Goal: Information Seeking & Learning: Learn about a topic

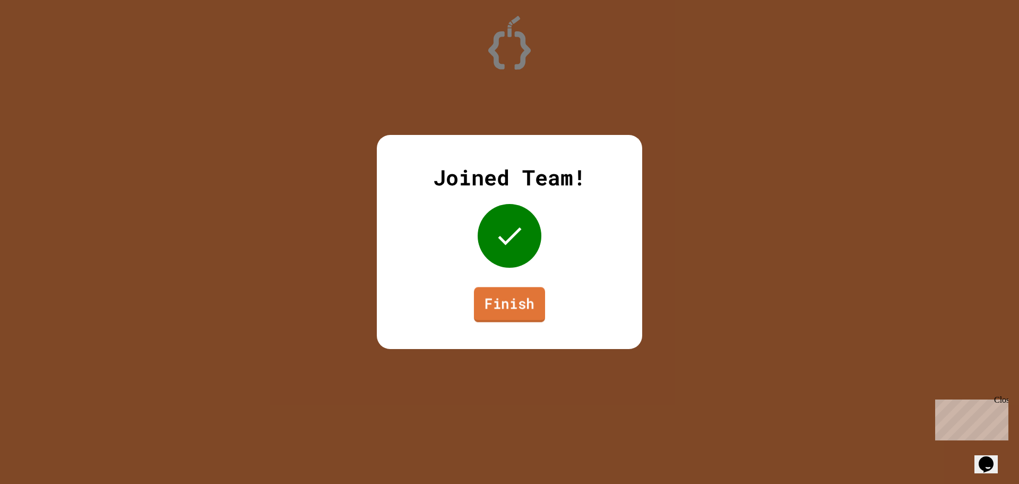
click at [514, 305] on link "Finish" at bounding box center [509, 304] width 71 height 35
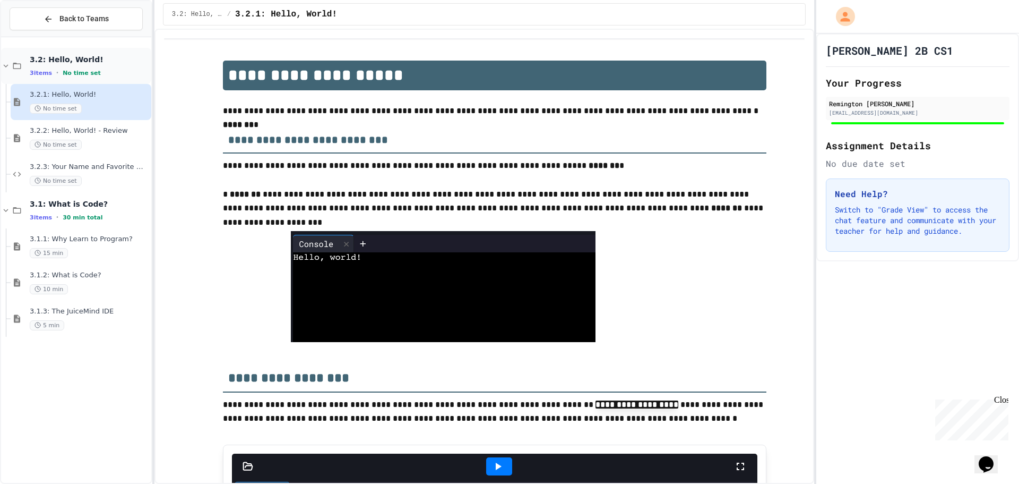
click at [124, 63] on span "3.2: Hello, World!" at bounding box center [89, 60] width 119 height 10
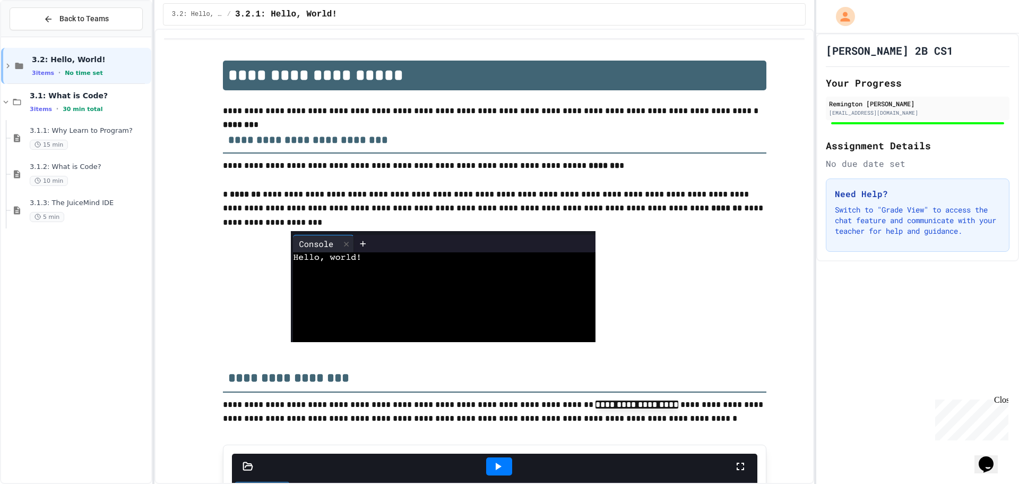
click at [124, 63] on span "3.2: Hello, World!" at bounding box center [90, 60] width 117 height 10
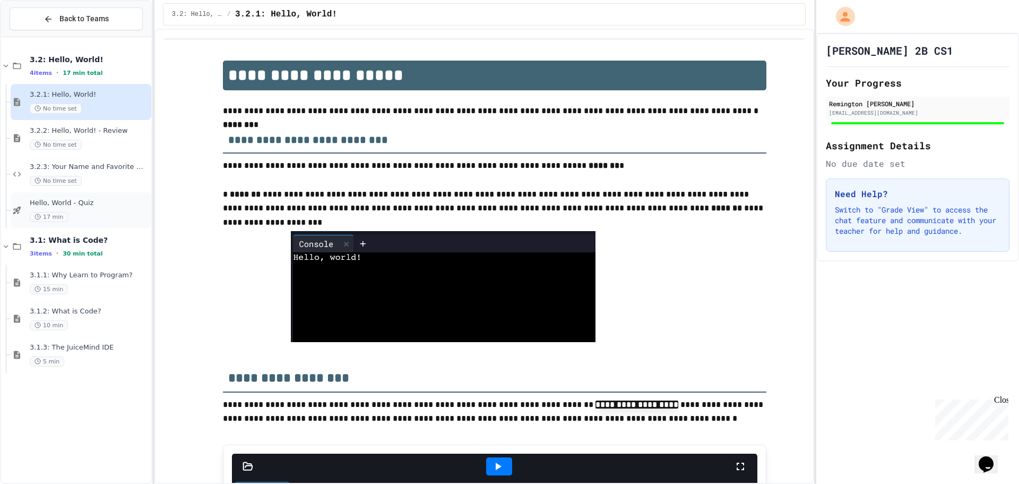
click at [91, 218] on div "17 min" at bounding box center [89, 217] width 119 height 10
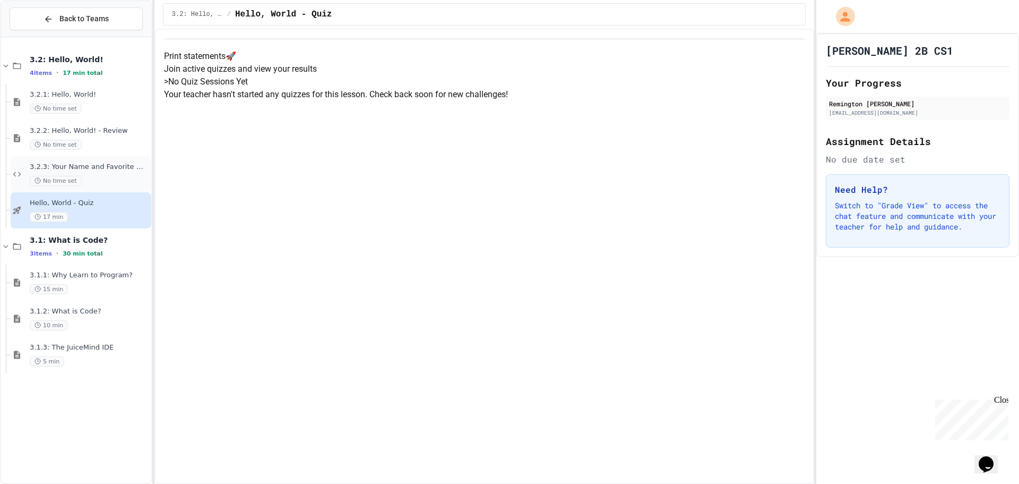
click at [118, 185] on div "No time set" at bounding box center [89, 181] width 119 height 10
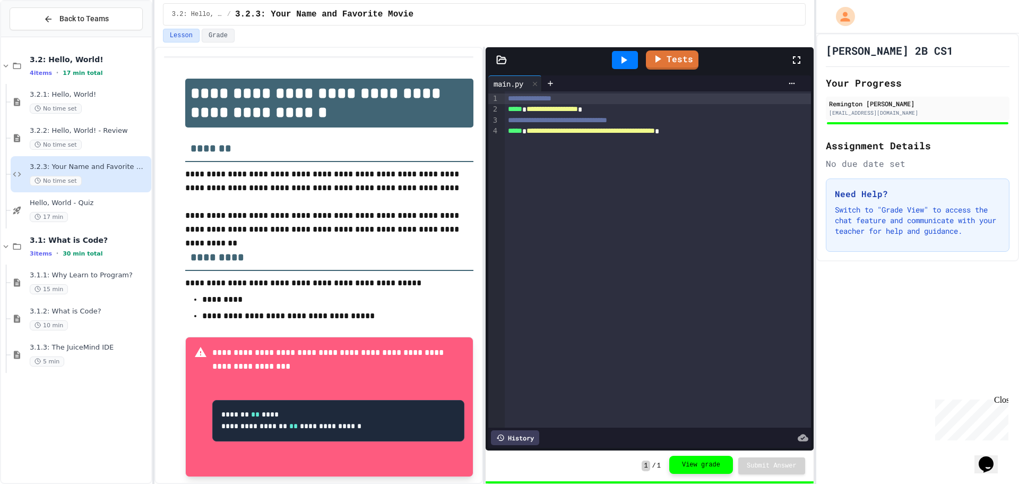
click at [689, 461] on button "View grade" at bounding box center [701, 464] width 64 height 18
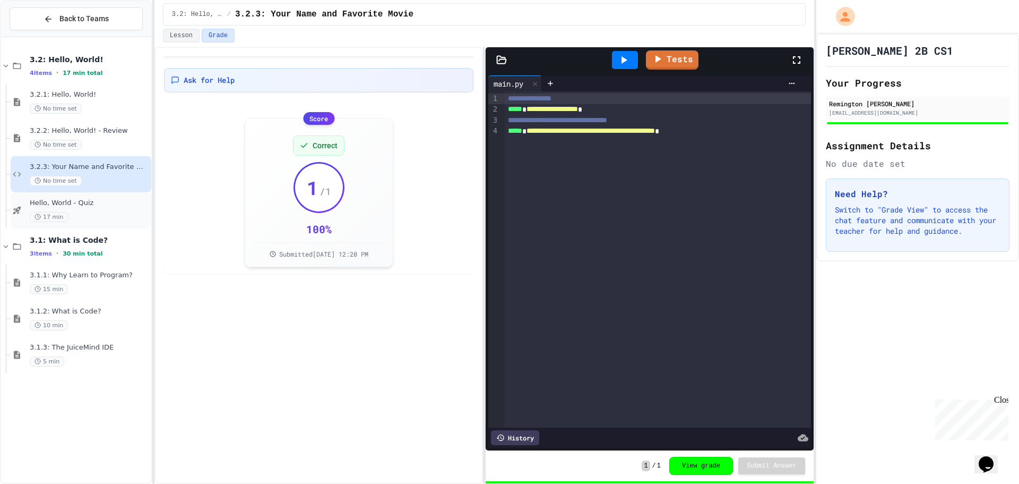
click at [93, 221] on div "17 min" at bounding box center [89, 217] width 119 height 10
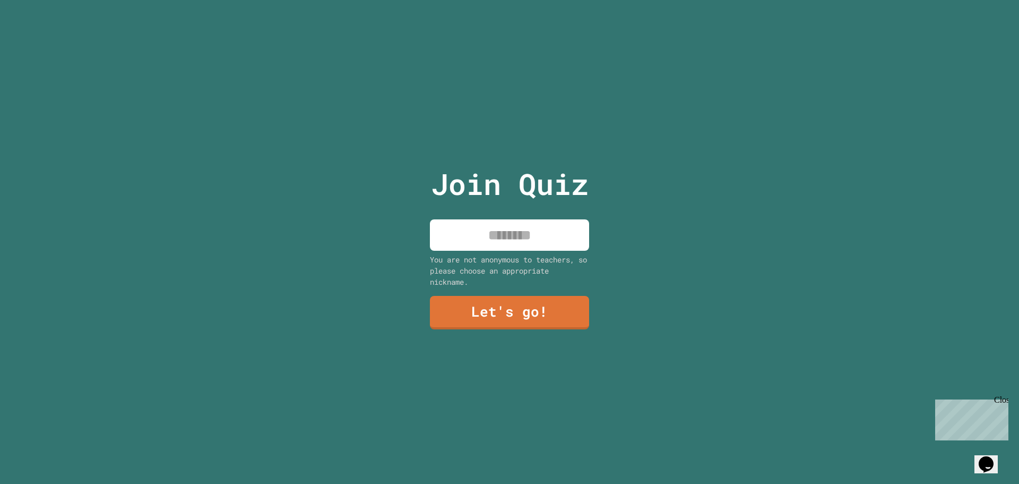
click at [453, 224] on input at bounding box center [509, 234] width 159 height 31
type input "****"
click at [564, 319] on link "Let's go!" at bounding box center [510, 311] width 158 height 35
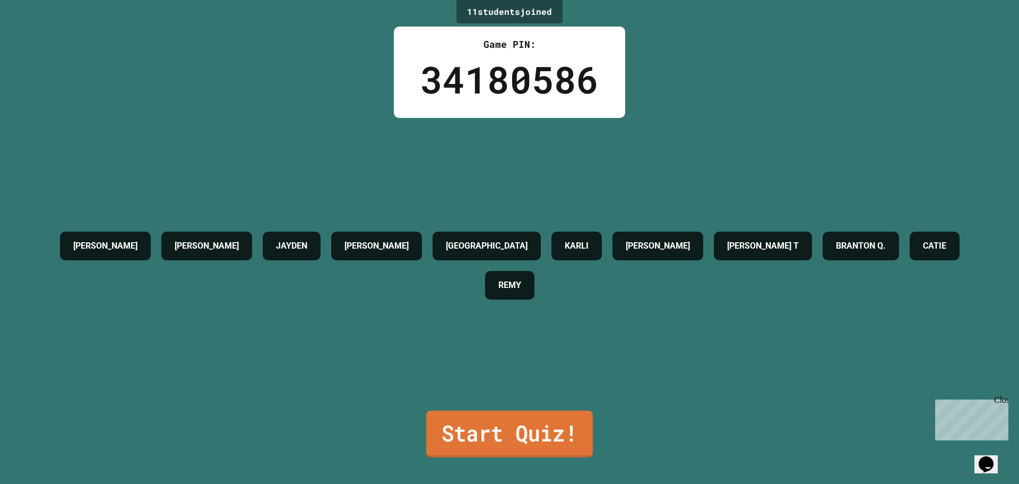
click at [490, 437] on link "Start Quiz!" at bounding box center [509, 433] width 167 height 47
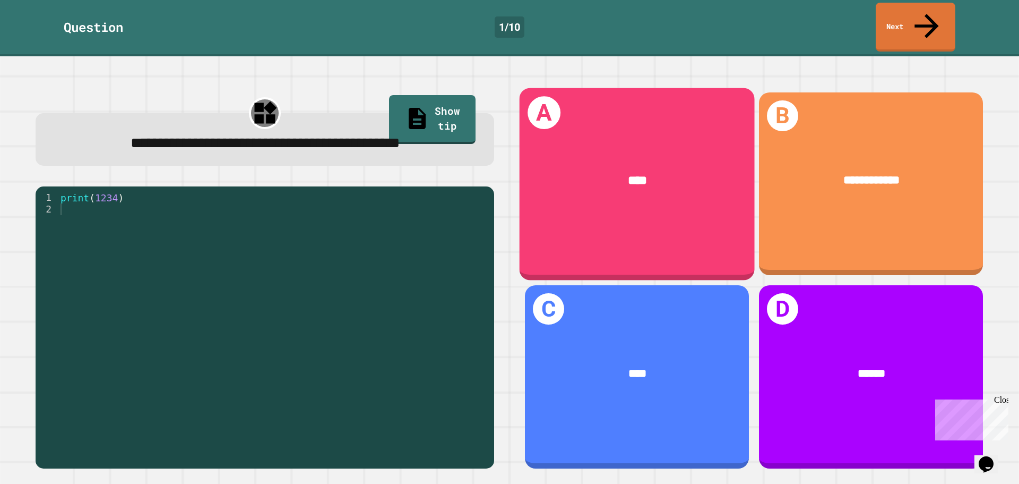
click at [693, 230] on div "A ****" at bounding box center [637, 184] width 235 height 192
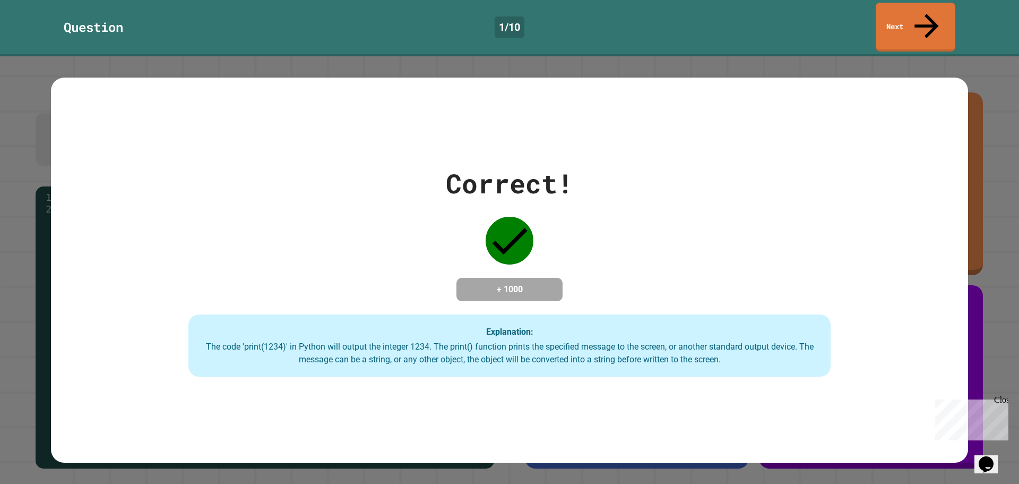
click at [693, 230] on div "Correct! + 1000 Explanation: The code 'print(1234)' in Python will output the i…" at bounding box center [509, 269] width 917 height 213
click at [901, 20] on link "Next" at bounding box center [915, 26] width 81 height 51
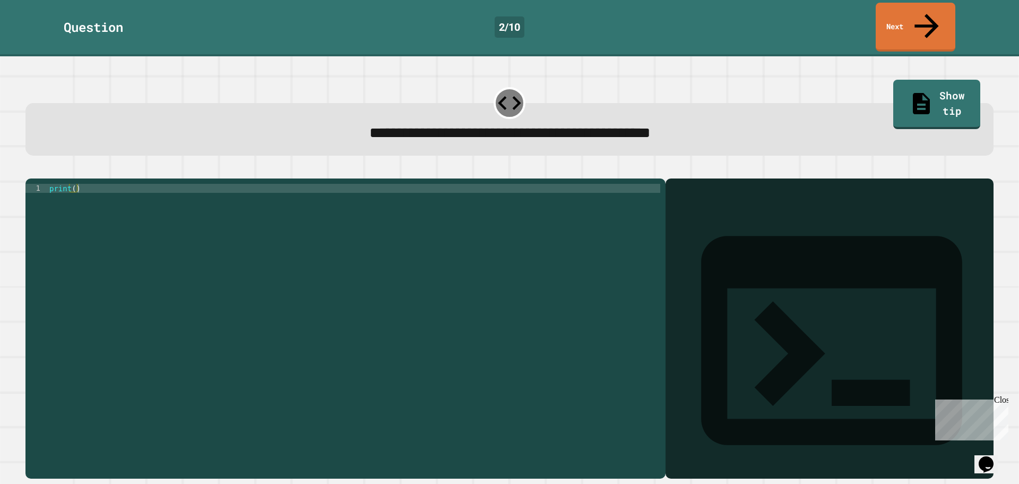
click at [72, 184] on div "print ( )" at bounding box center [353, 328] width 613 height 289
type textarea "**********"
click at [69, 184] on div "print ( 9876543210 )" at bounding box center [353, 328] width 613 height 289
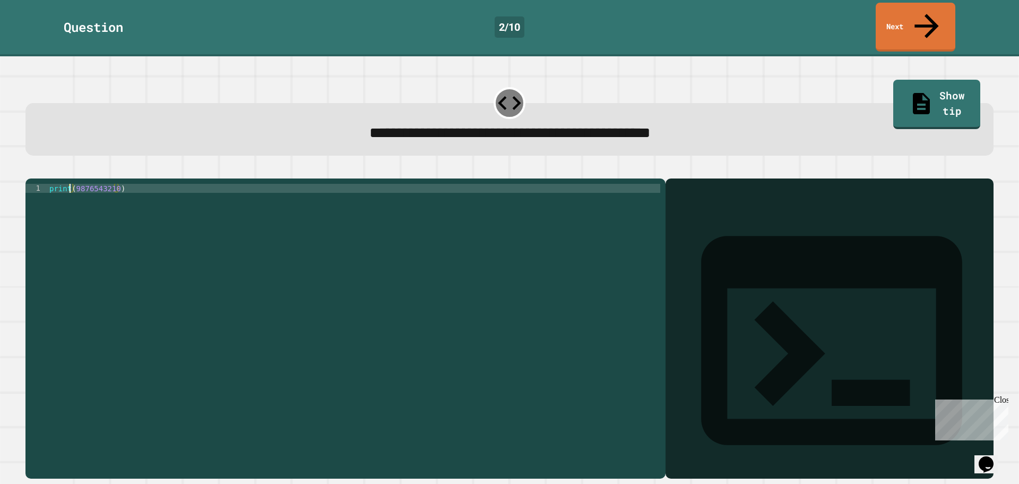
click at [71, 184] on div "print ( 9876543210 )" at bounding box center [353, 328] width 613 height 289
drag, startPoint x: 215, startPoint y: 235, endPoint x: 215, endPoint y: 243, distance: 8.0
click at [215, 243] on div "print ( 9876543210 )" at bounding box center [353, 328] width 613 height 289
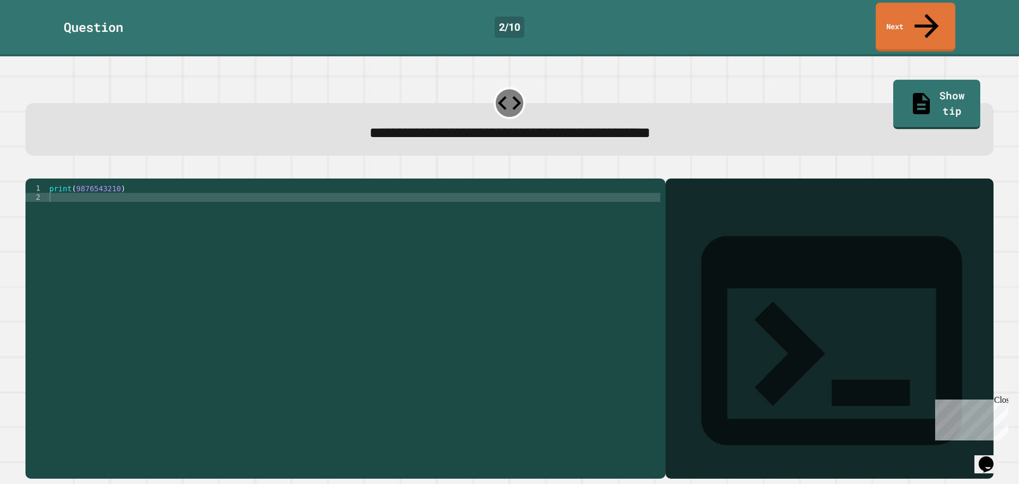
drag, startPoint x: 319, startPoint y: 141, endPoint x: 5, endPoint y: 124, distance: 314.2
click at [316, 161] on div "1 2 print ( 9876543210 ) XXXXXXXXXXXXXXXXXXXXXXXXXXXXXXXXXXXXXXXXXXXXXXXXXXXXXX…" at bounding box center [509, 322] width 978 height 323
click at [31, 170] on icon "button" at bounding box center [31, 170] width 0 height 0
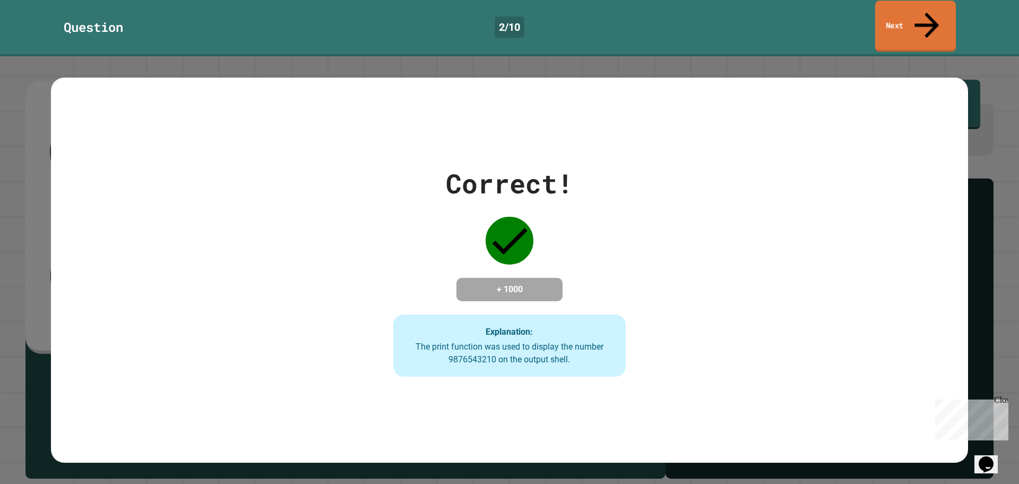
click at [919, 6] on link "Next" at bounding box center [915, 26] width 81 height 51
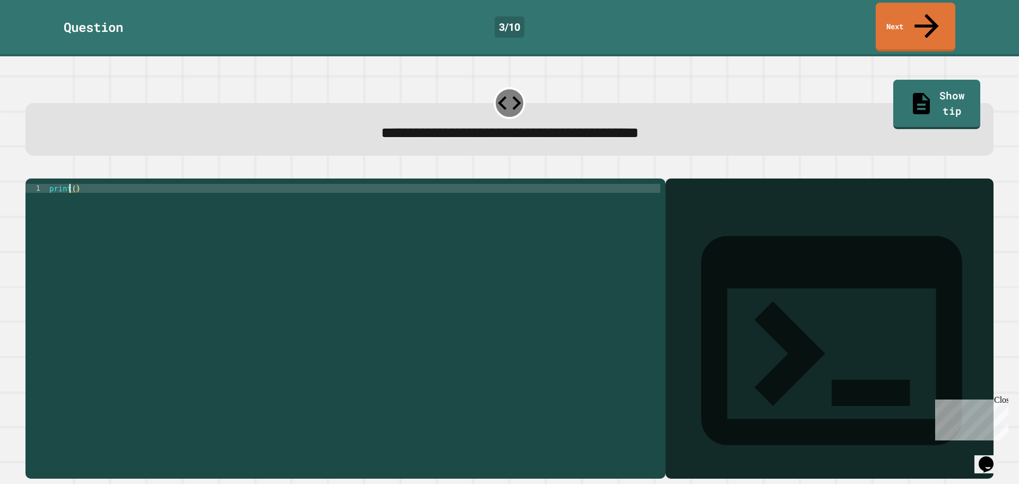
click at [72, 184] on div "print ( )" at bounding box center [353, 328] width 613 height 289
click at [71, 184] on div "print ( )" at bounding box center [353, 328] width 613 height 289
click at [72, 184] on div "print ( )" at bounding box center [353, 328] width 613 height 289
type textarea "**********"
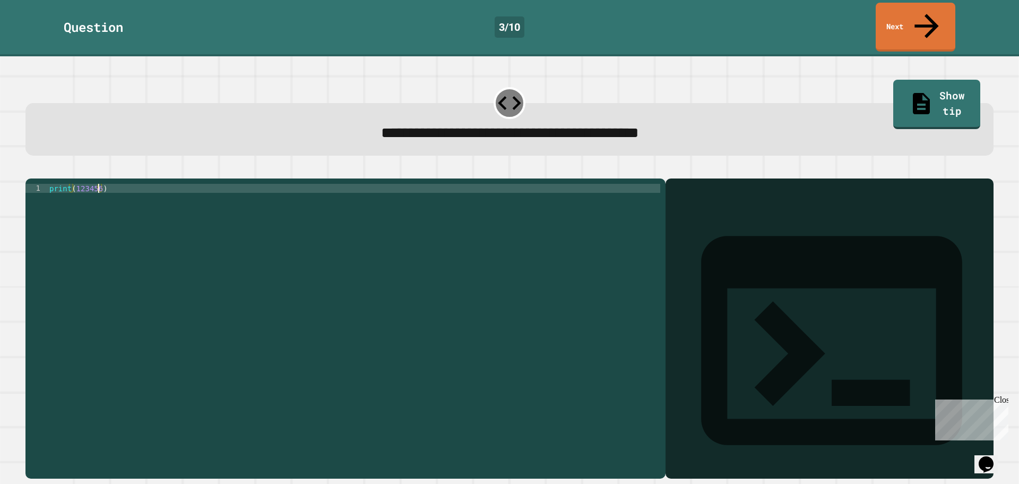
click at [54, 166] on div at bounding box center [509, 172] width 968 height 13
click at [31, 170] on button "button" at bounding box center [31, 170] width 0 height 0
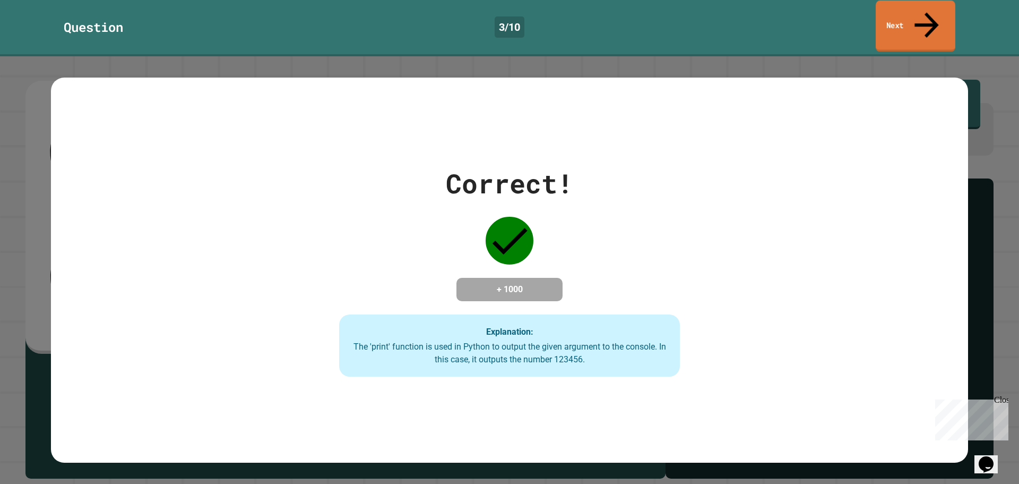
click at [897, 10] on link "Next" at bounding box center [916, 26] width 80 height 51
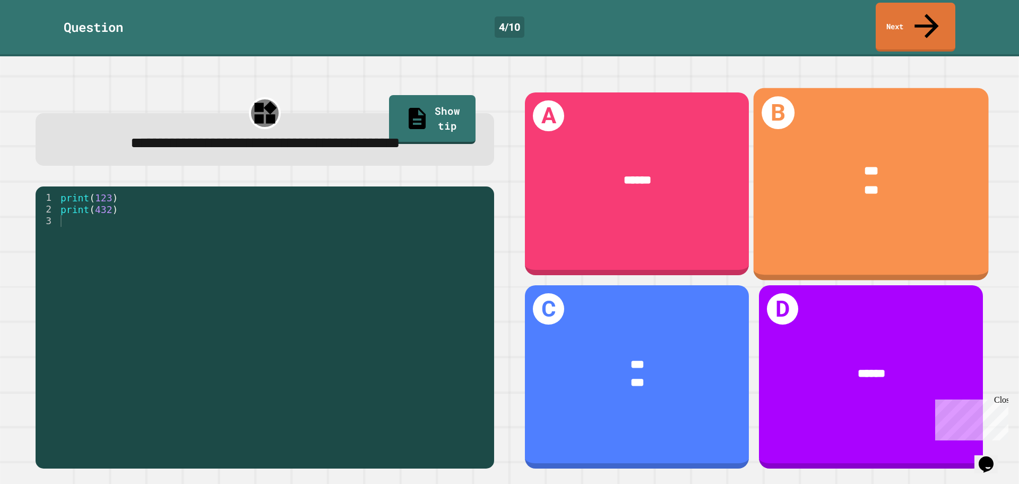
click at [864, 184] on span "***" at bounding box center [871, 190] width 14 height 12
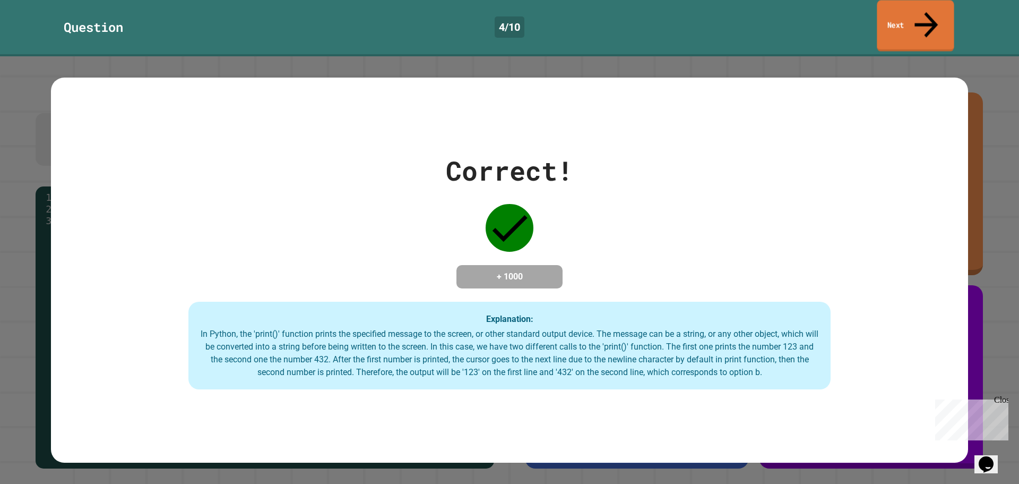
click at [919, 8] on link "Next" at bounding box center [915, 25] width 77 height 51
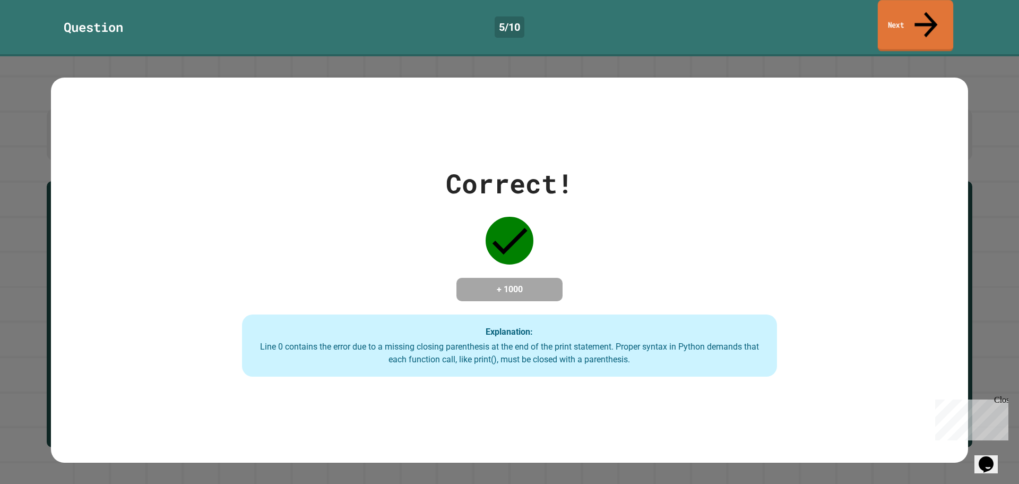
click at [897, 15] on link "Next" at bounding box center [915, 25] width 75 height 51
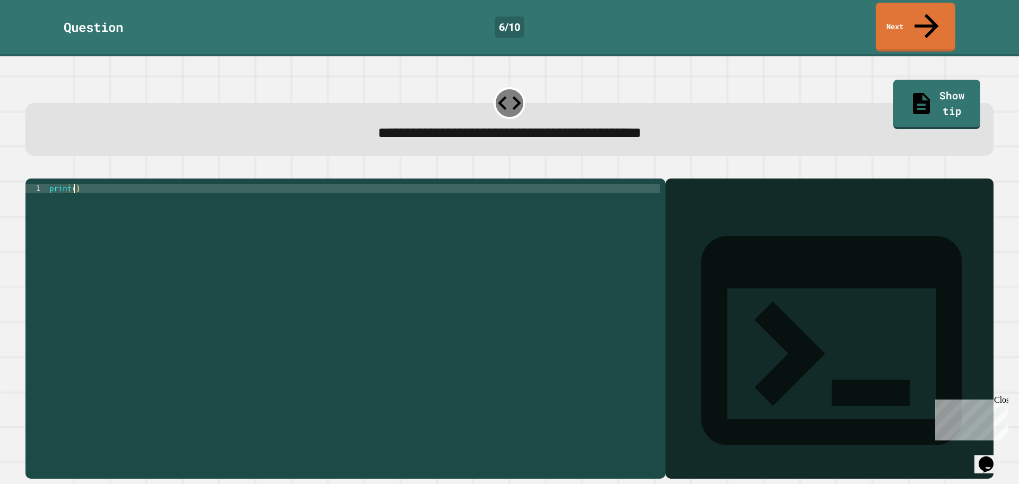
click at [72, 184] on div "print ( )" at bounding box center [353, 328] width 613 height 289
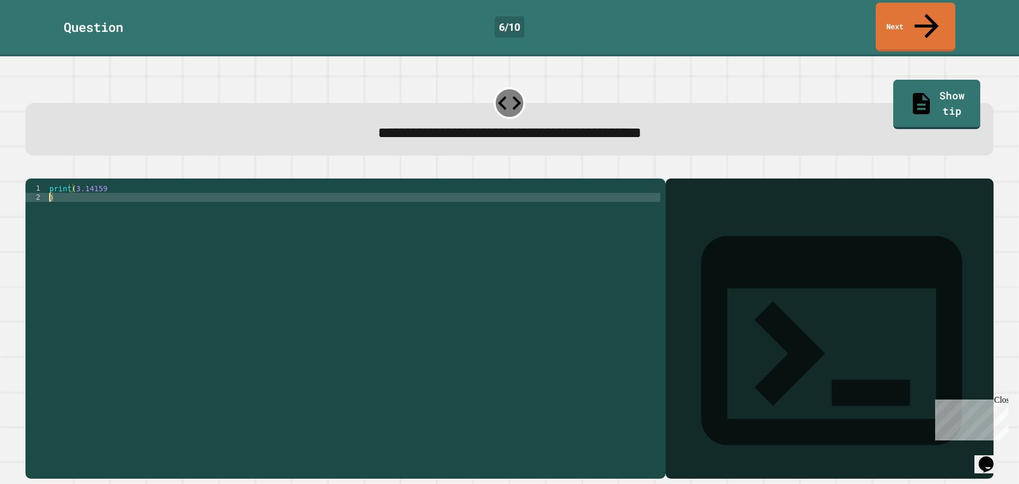
scroll to position [0, 0]
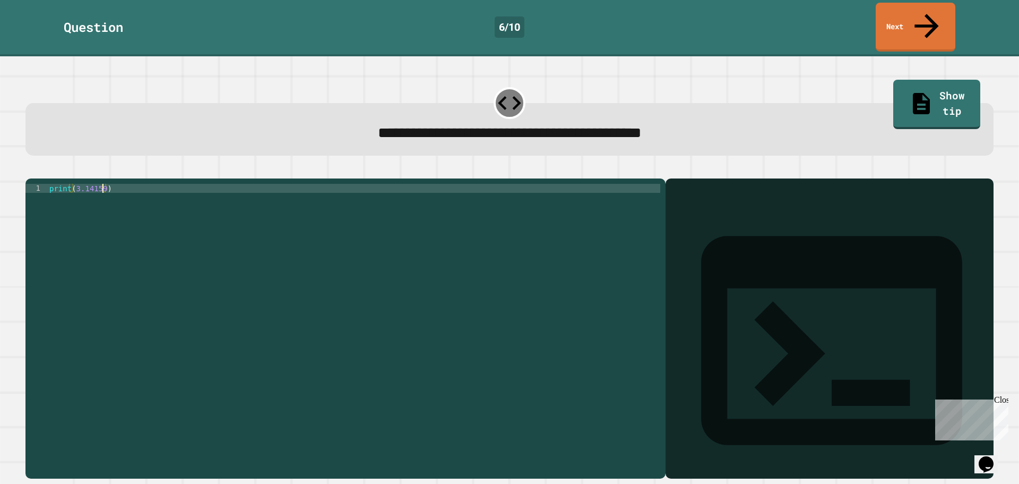
type textarea "**********"
click at [31, 170] on icon "button" at bounding box center [31, 170] width 0 height 0
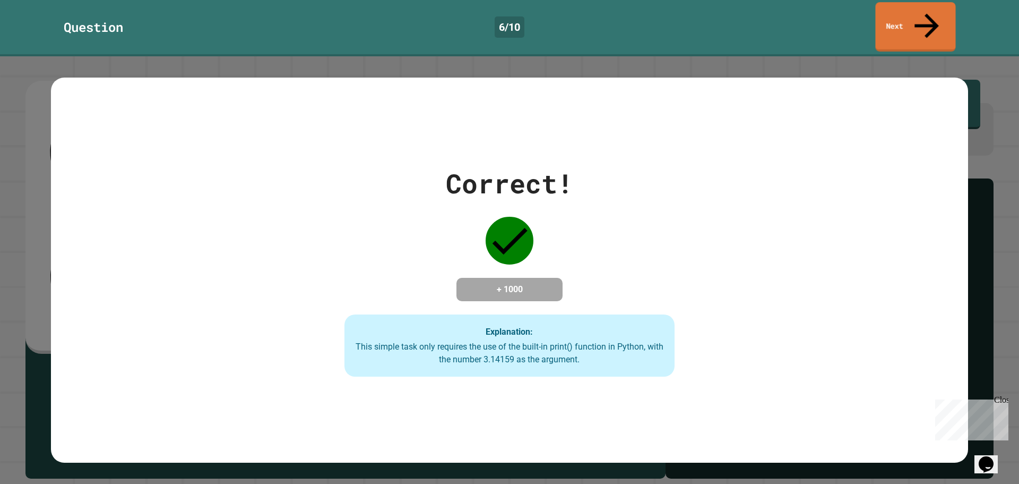
click at [897, 6] on link "Next" at bounding box center [915, 26] width 80 height 49
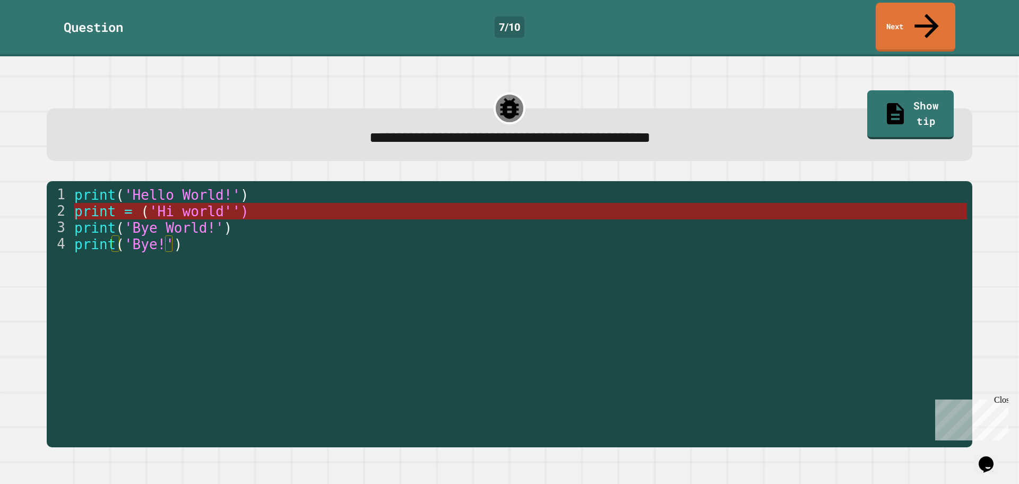
click at [159, 203] on span "'Hi world'')" at bounding box center [199, 211] width 100 height 16
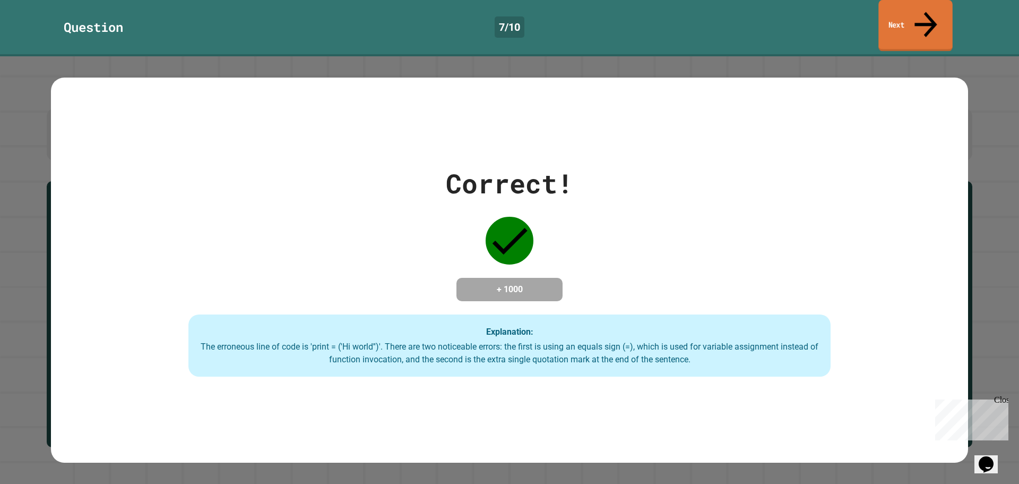
click at [915, 16] on link "Next" at bounding box center [916, 25] width 74 height 51
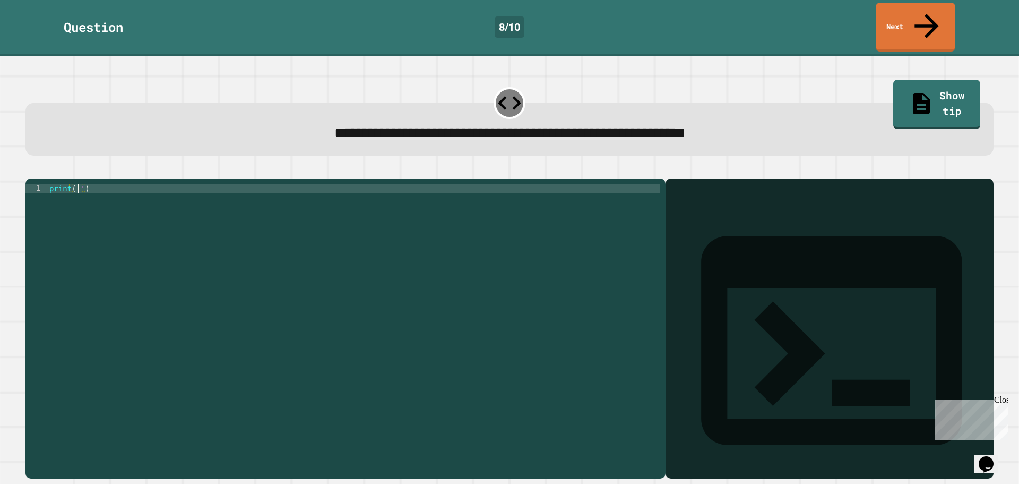
click at [79, 184] on div "print ( '' )" at bounding box center [353, 328] width 613 height 289
click at [76, 184] on div "print ( 'It' s a beautiful day ! '' )" at bounding box center [353, 328] width 613 height 289
click at [41, 173] on icon "button" at bounding box center [38, 176] width 6 height 7
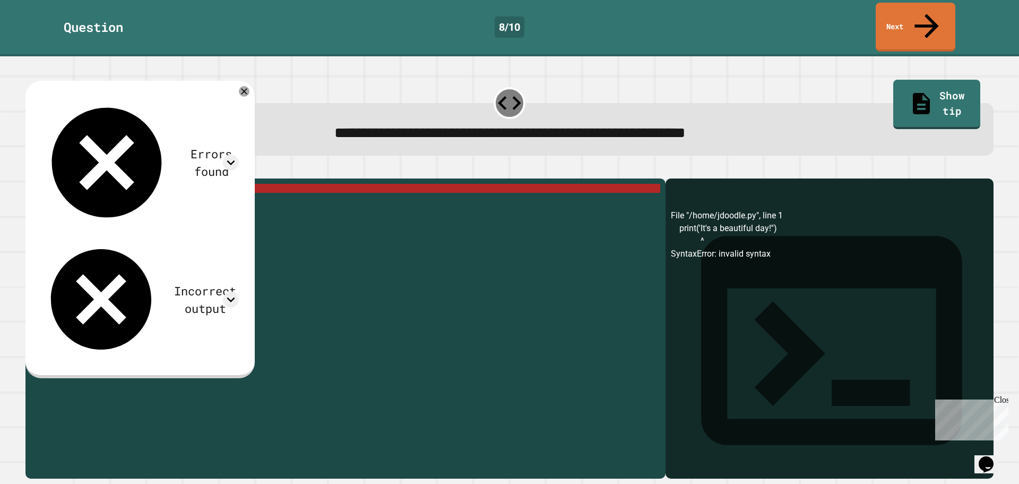
click at [41, 173] on icon "button" at bounding box center [38, 176] width 6 height 7
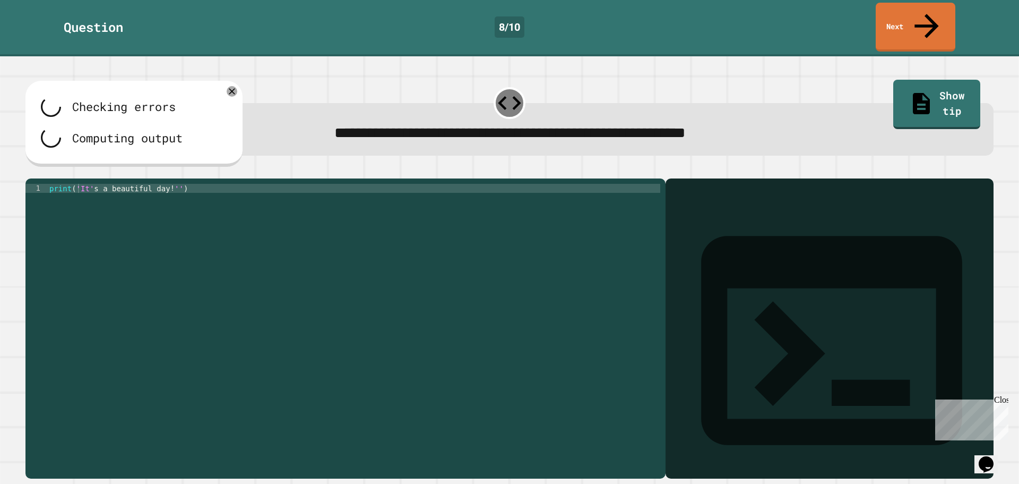
click at [41, 170] on button "button" at bounding box center [41, 170] width 0 height 0
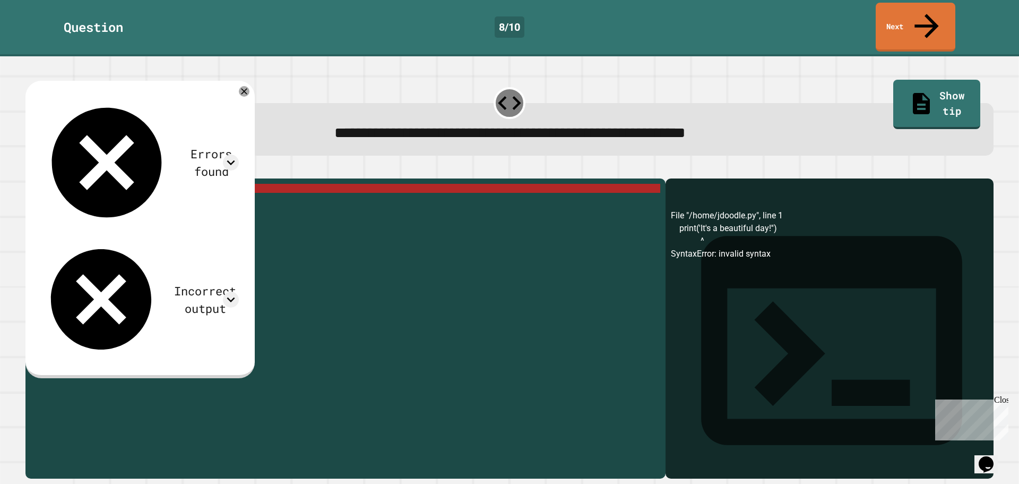
click at [78, 184] on div "print ( 'It' s a beautiful day ! '' )" at bounding box center [353, 328] width 613 height 289
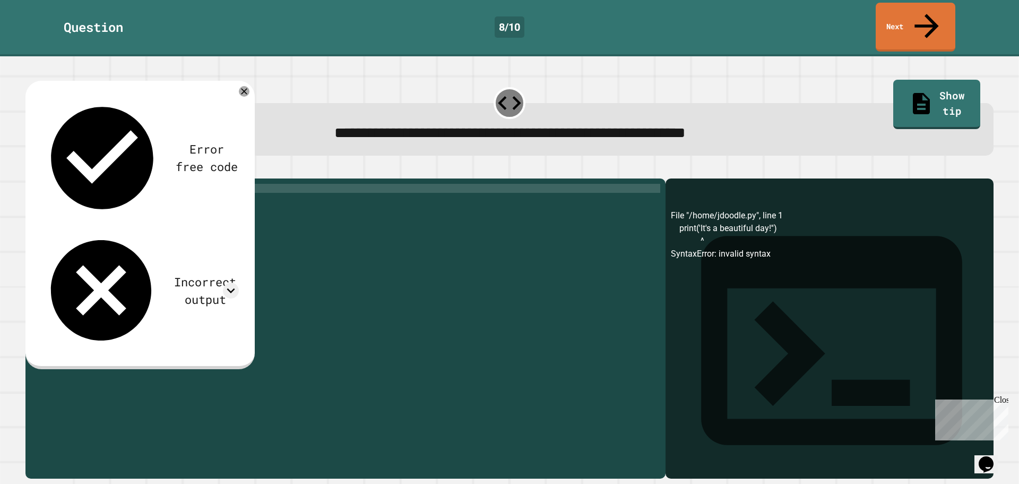
click at [173, 184] on div "print ( " It's a beautiful day!'')" at bounding box center [353, 328] width 613 height 289
click at [174, 184] on div "print ( " It's a beautiful day!'')" at bounding box center [353, 328] width 613 height 289
click at [81, 184] on div "print ( " It's a beautiful day!')" at bounding box center [353, 328] width 613 height 289
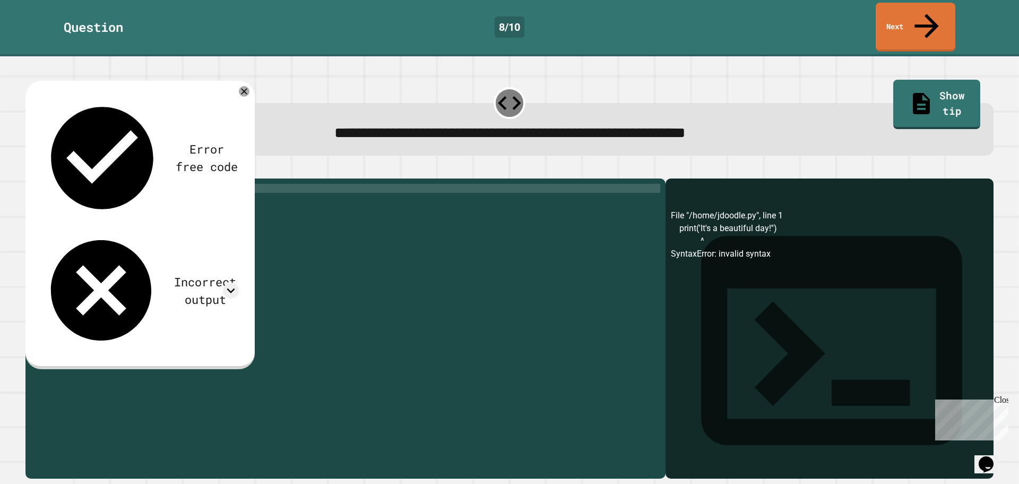
scroll to position [0, 2]
click at [31, 170] on icon "button" at bounding box center [31, 170] width 0 height 0
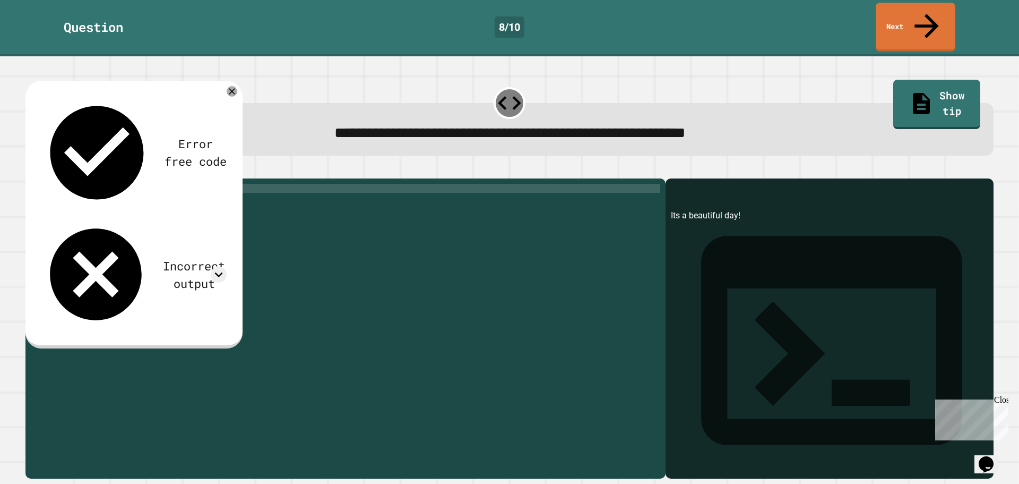
click at [161, 184] on div "print ( ' Its a beautiful day!' )" at bounding box center [353, 328] width 613 height 289
click at [89, 184] on div "print ( ' Its a beautiful day' )" at bounding box center [353, 328] width 613 height 289
click at [31, 170] on icon "button" at bounding box center [31, 170] width 0 height 0
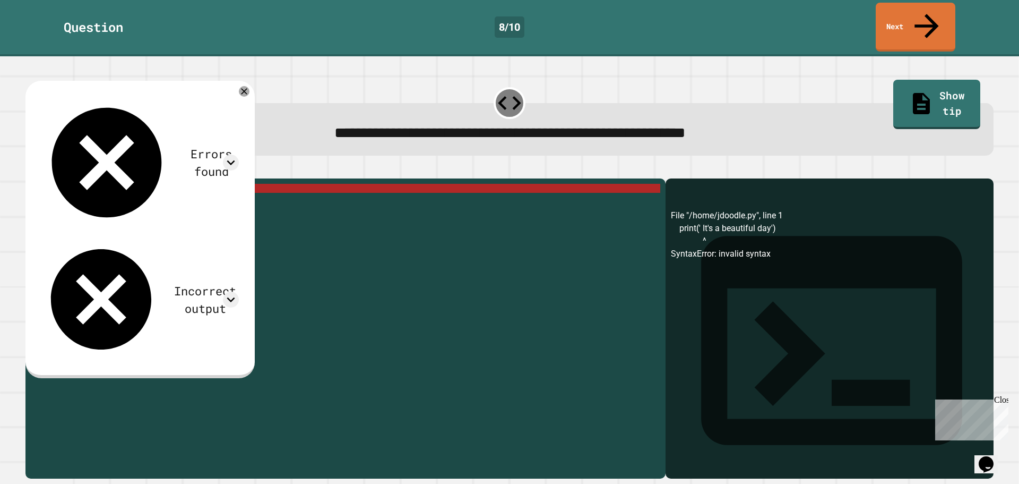
click at [160, 184] on div "print ( ' It' s a beautiful day ')" at bounding box center [353, 328] width 613 height 289
click at [162, 184] on div "print ( ' It' s a beautiful day ')" at bounding box center [353, 328] width 613 height 289
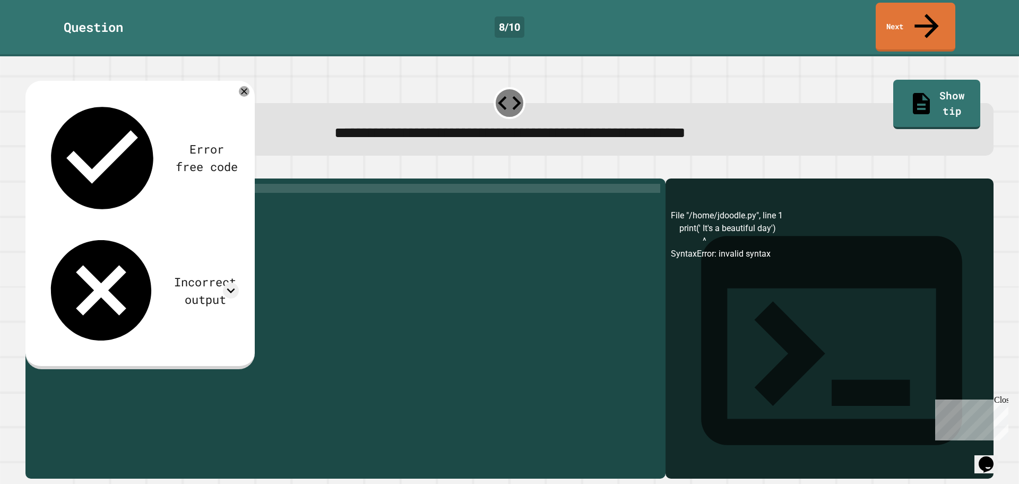
scroll to position [0, 0]
click at [31, 170] on button "button" at bounding box center [31, 170] width 0 height 0
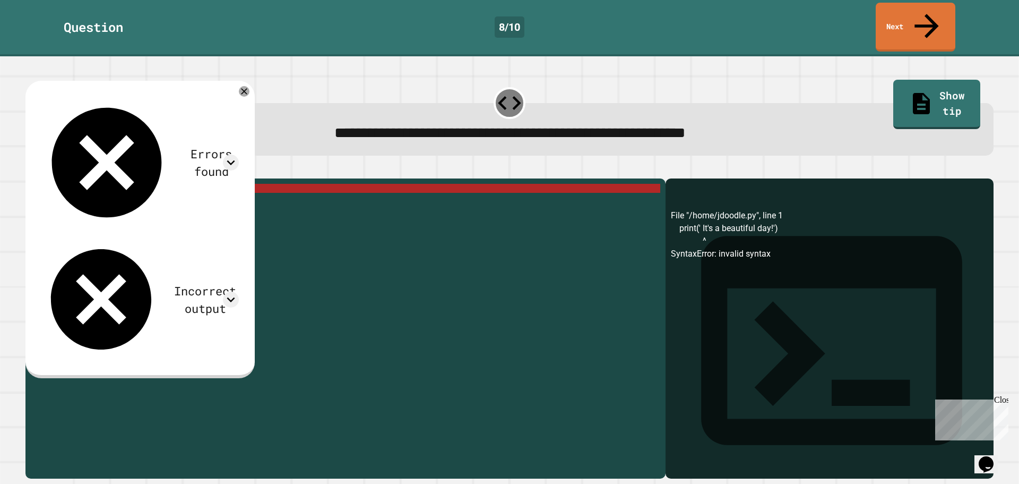
click at [79, 184] on div "print ( ' It' s a beautiful day ! ')" at bounding box center [353, 328] width 613 height 289
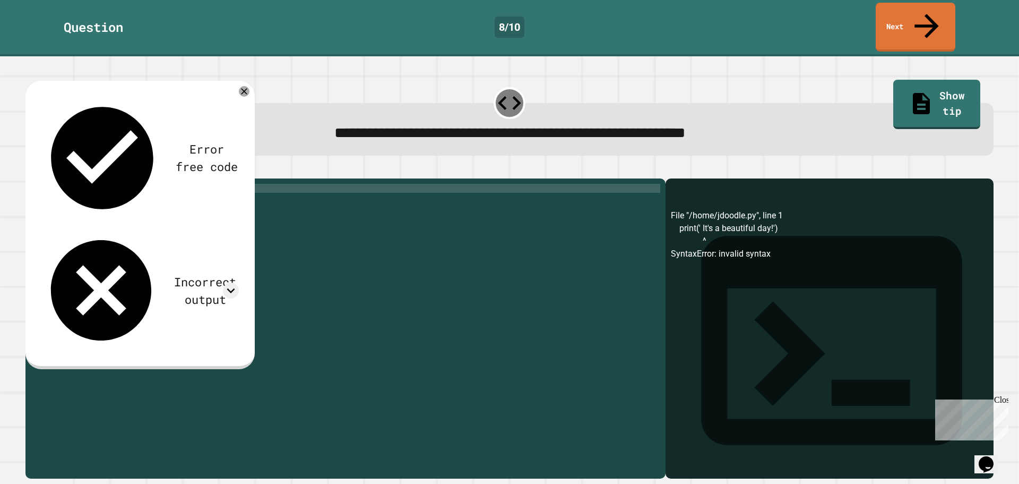
click at [31, 170] on button "button" at bounding box center [31, 170] width 0 height 0
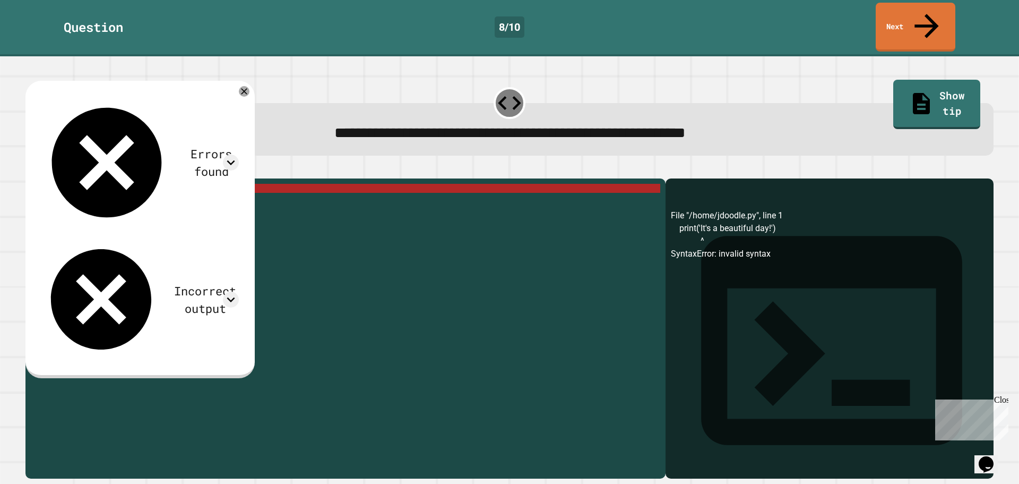
click at [31, 170] on button "button" at bounding box center [31, 170] width 0 height 0
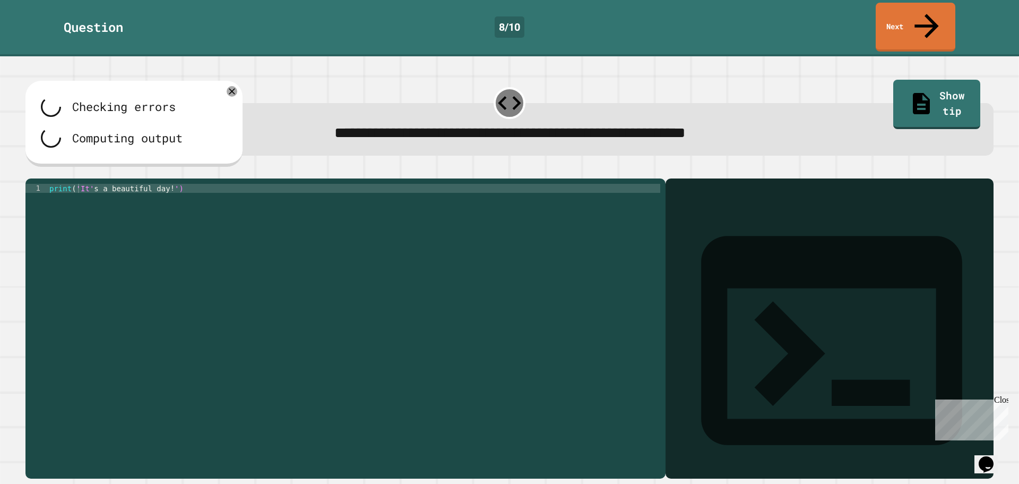
click at [51, 173] on icon "button" at bounding box center [48, 176] width 6 height 6
click at [76, 184] on div "print ( 'It' s a beautiful day ! ')" at bounding box center [353, 328] width 613 height 289
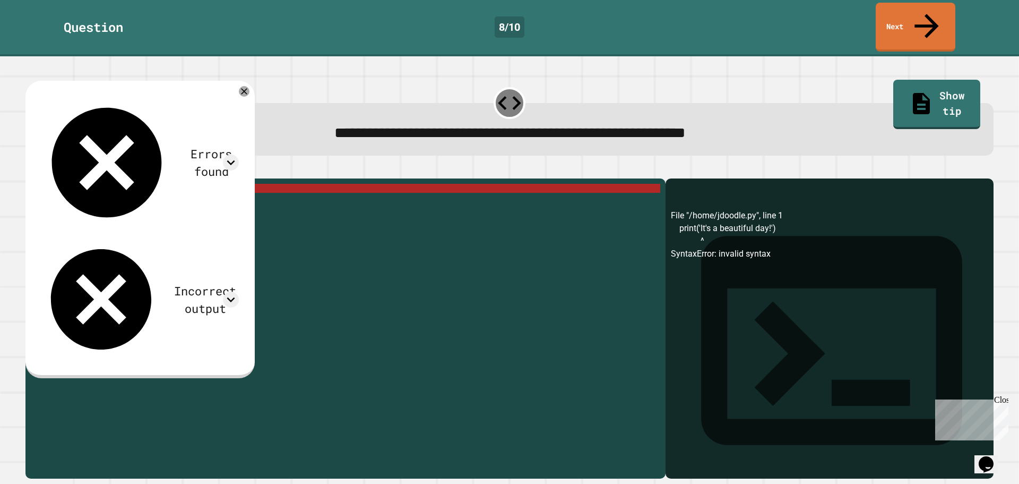
click at [78, 184] on div "print ( 'It' s a beautiful day ! ')" at bounding box center [353, 328] width 613 height 289
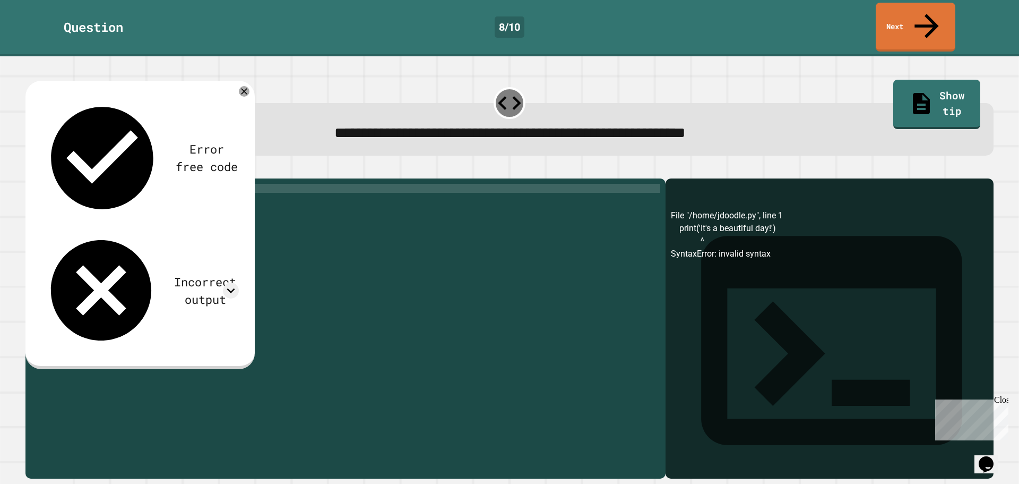
click at [167, 184] on div "print ( ' It' s a beautiful day ! ')" at bounding box center [353, 328] width 613 height 289
click at [31, 170] on button "button" at bounding box center [31, 170] width 0 height 0
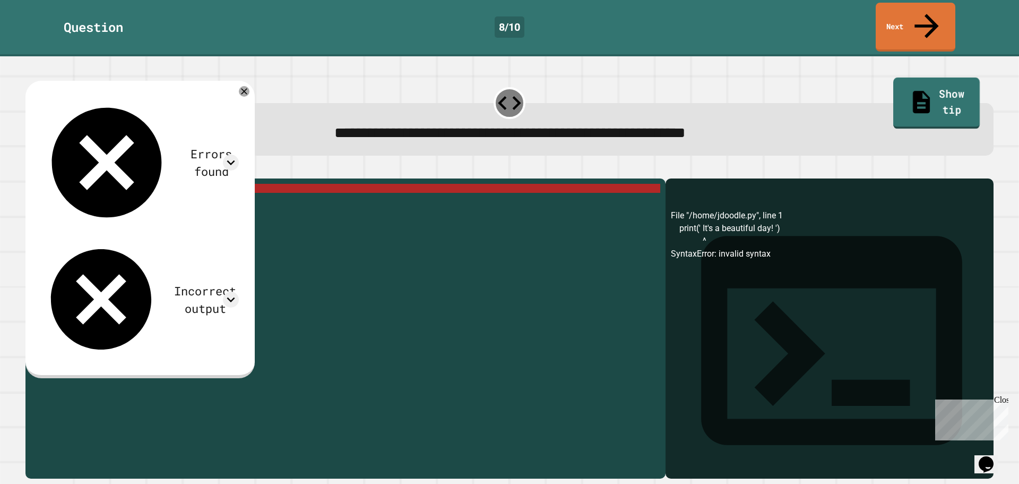
click at [920, 78] on link "Show tip" at bounding box center [936, 103] width 87 height 51
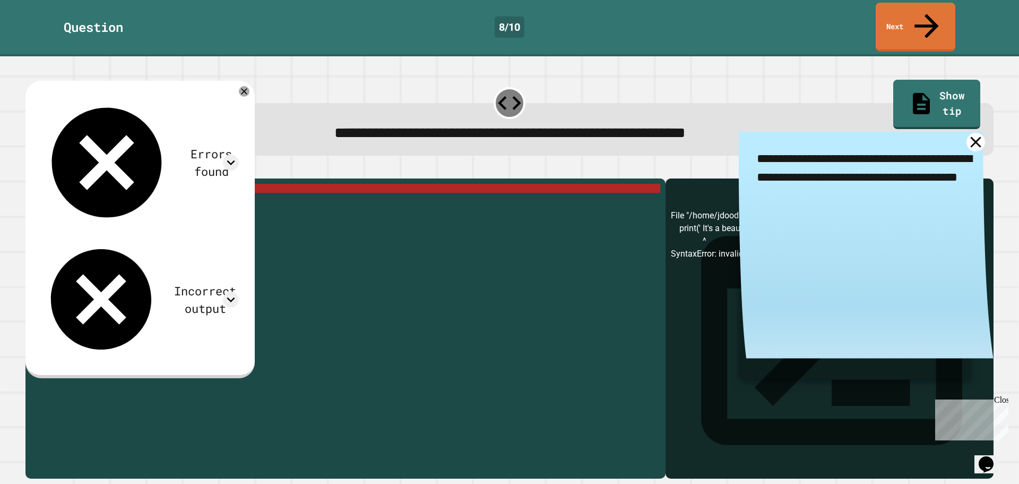
click at [967, 133] on icon at bounding box center [976, 142] width 19 height 19
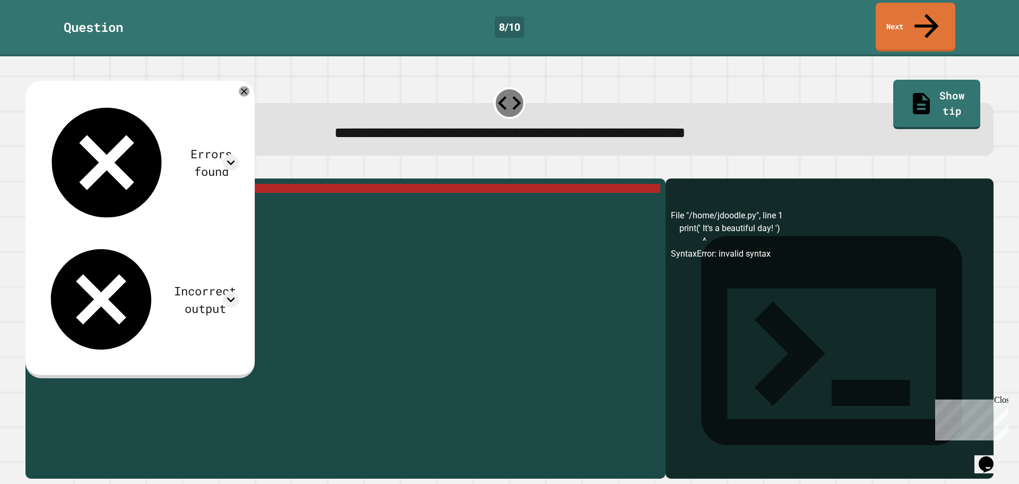
click at [173, 184] on div "print ( ' It' s a beautiful day ! ')" at bounding box center [353, 328] width 613 height 289
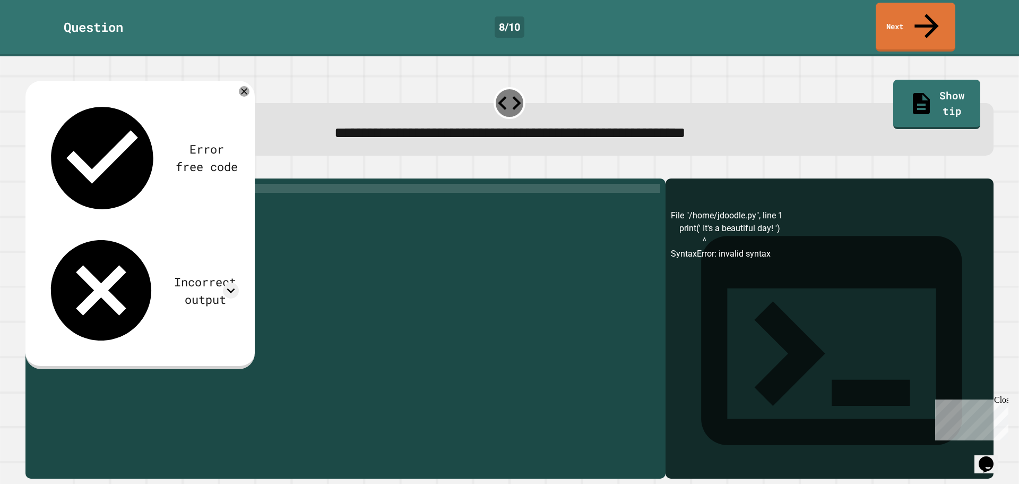
click at [31, 170] on icon "button" at bounding box center [31, 170] width 0 height 0
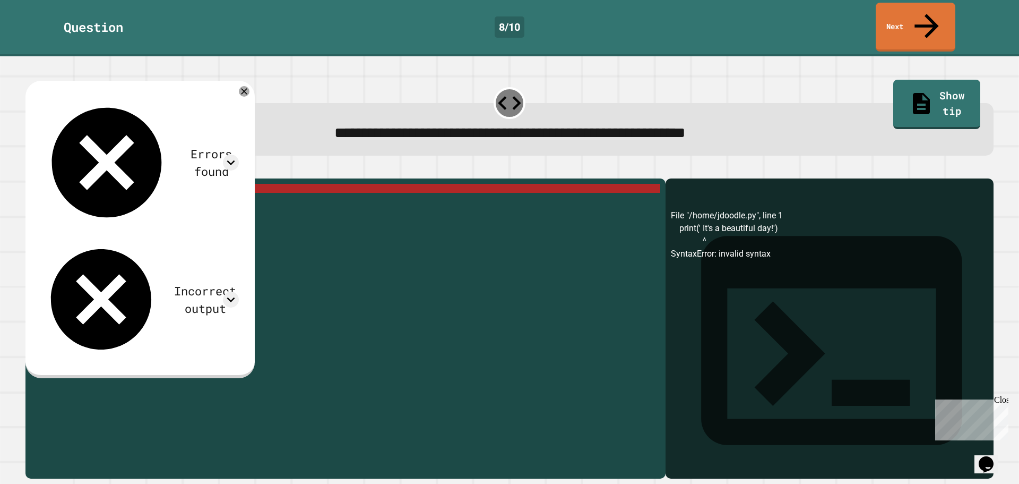
click at [166, 184] on div "print ( ' It' s a beautiful day ! ')" at bounding box center [353, 328] width 613 height 289
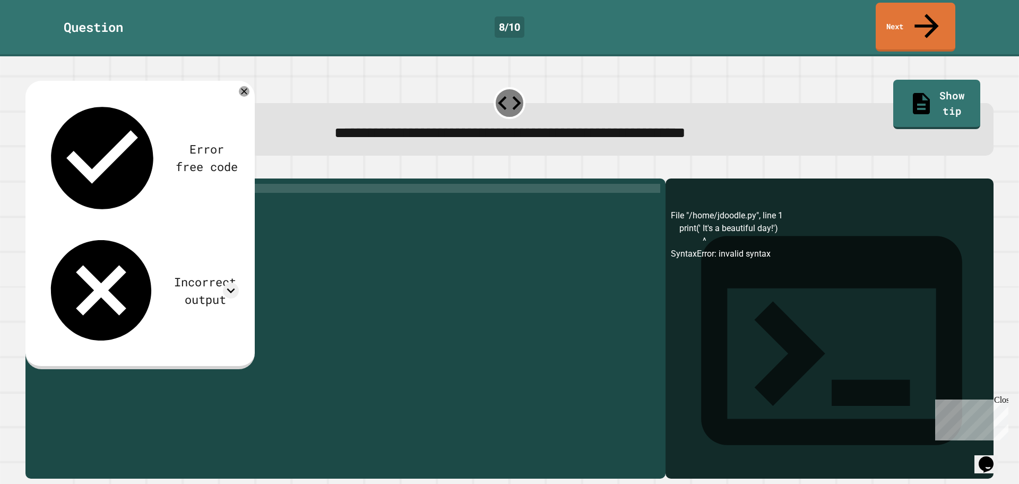
click at [75, 184] on div "print ( ' It' s a beautiful day ! '' )" at bounding box center [353, 328] width 613 height 289
click at [176, 184] on div "print ( '' It 's a beautiful day!'')" at bounding box center [353, 328] width 613 height 289
click at [82, 184] on div "print ( '' It 's a beautiful day!")" at bounding box center [353, 328] width 613 height 289
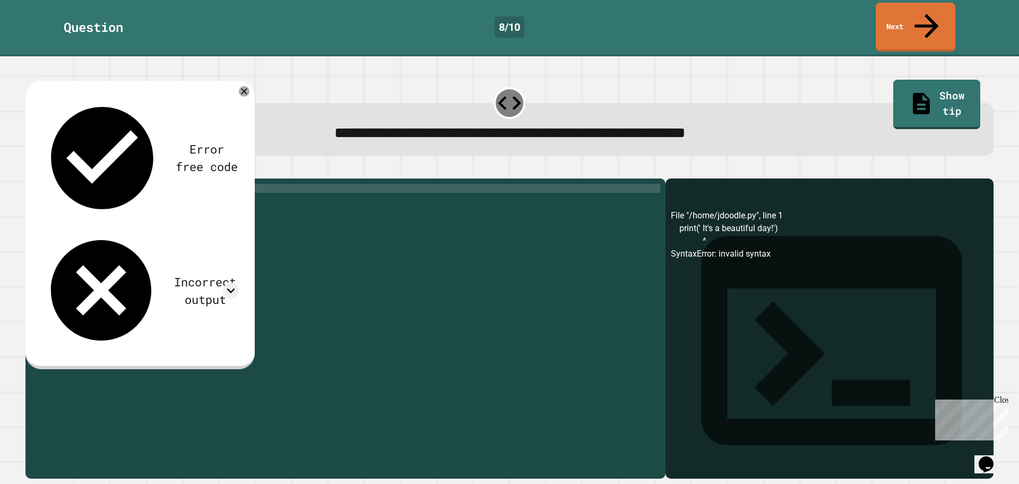
scroll to position [0, 2]
click at [404, 243] on div "print ( '' It 's a beautiful day!")" at bounding box center [353, 328] width 613 height 289
click at [84, 184] on div "print ( '' It 's a beautiful day!")" at bounding box center [353, 328] width 613 height 289
click at [171, 184] on div "print ( "" It 's a beautiful day!")" at bounding box center [353, 328] width 613 height 289
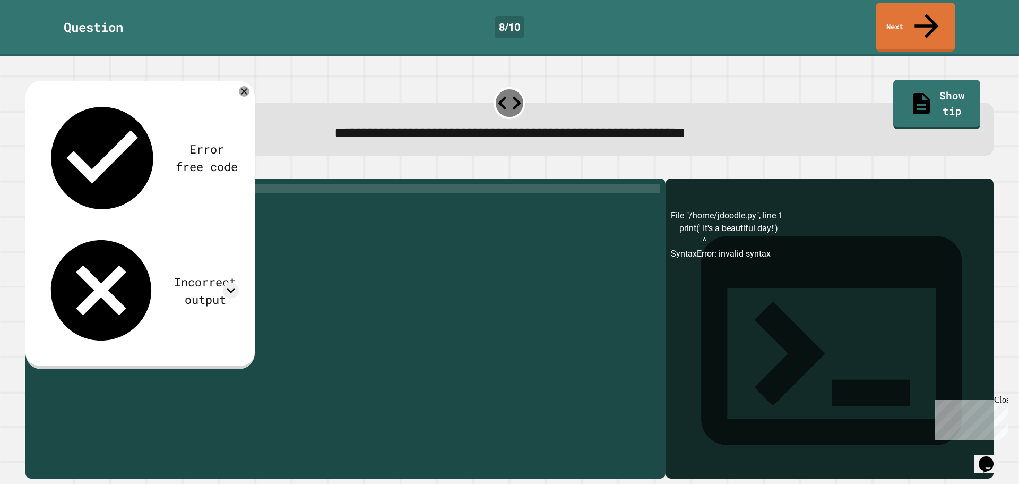
click at [31, 170] on button "button" at bounding box center [31, 170] width 0 height 0
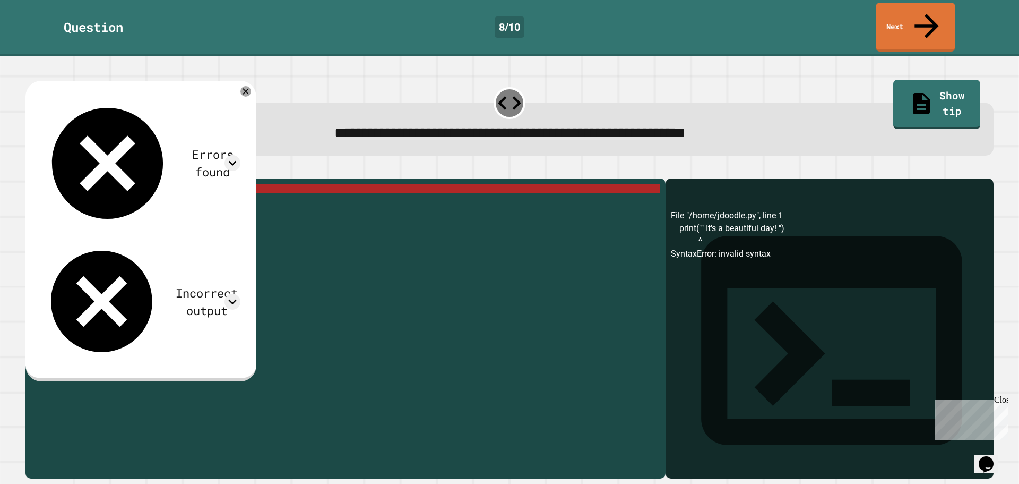
click at [97, 184] on div "print ( "" It 's a beautiful day! ")" at bounding box center [353, 328] width 613 height 289
click at [81, 184] on div "print ( "" It 's a beautiful day! ")" at bounding box center [353, 328] width 613 height 289
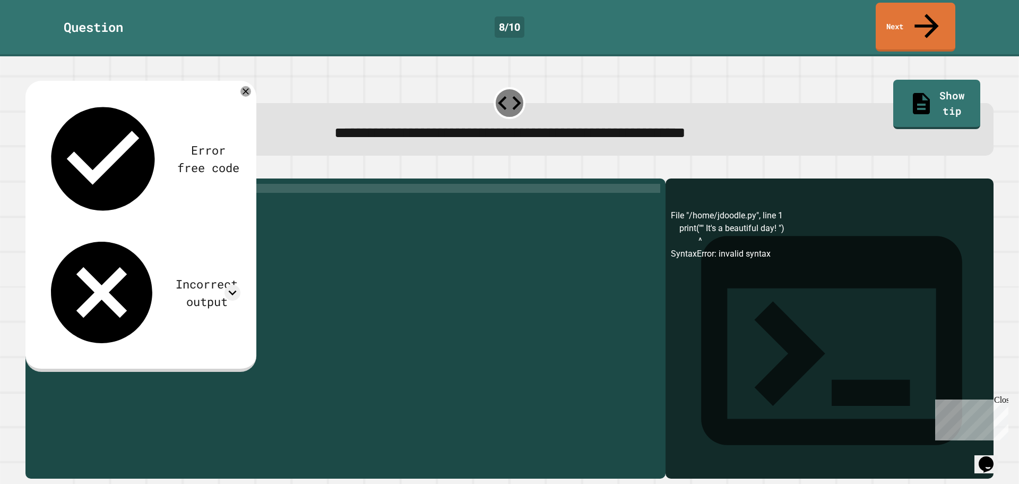
scroll to position [0, 2]
click at [177, 184] on div "print ( '' It 's a beautiful day! ")" at bounding box center [353, 328] width 613 height 289
click at [180, 184] on div "print ( '' It 's a beautiful day! ")" at bounding box center [353, 328] width 613 height 289
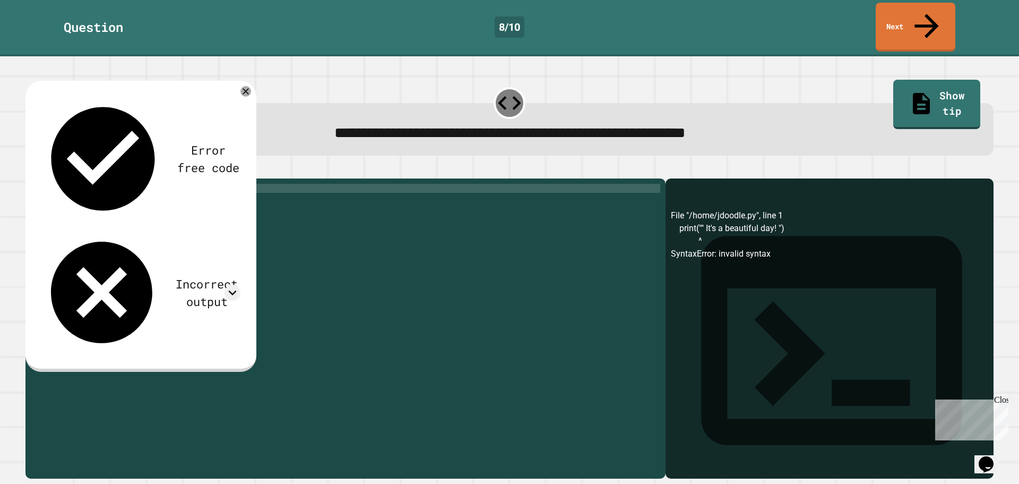
click at [169, 184] on div "print ( '' It 's a beautiful day! ")" at bounding box center [353, 328] width 613 height 289
click at [175, 184] on div "print ( '' It 's a beautiful day! ")" at bounding box center [353, 328] width 613 height 289
click at [41, 173] on icon "button" at bounding box center [38, 176] width 6 height 7
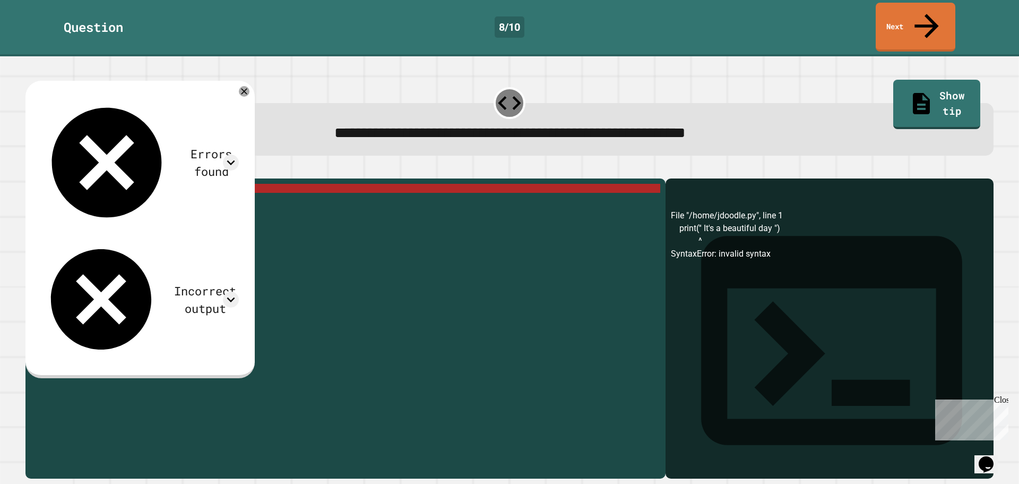
click at [116, 194] on div "print ( '' It 's a beautiful day ")" at bounding box center [353, 328] width 613 height 289
click at [120, 186] on div "print ( '' It 's a beautiful day ")" at bounding box center [353, 328] width 613 height 289
click at [150, 184] on div "print ( '' It 's a beautiful day ")" at bounding box center [353, 328] width 613 height 289
click at [82, 184] on div "print ( '' It 's a beautiful day ")" at bounding box center [353, 328] width 613 height 289
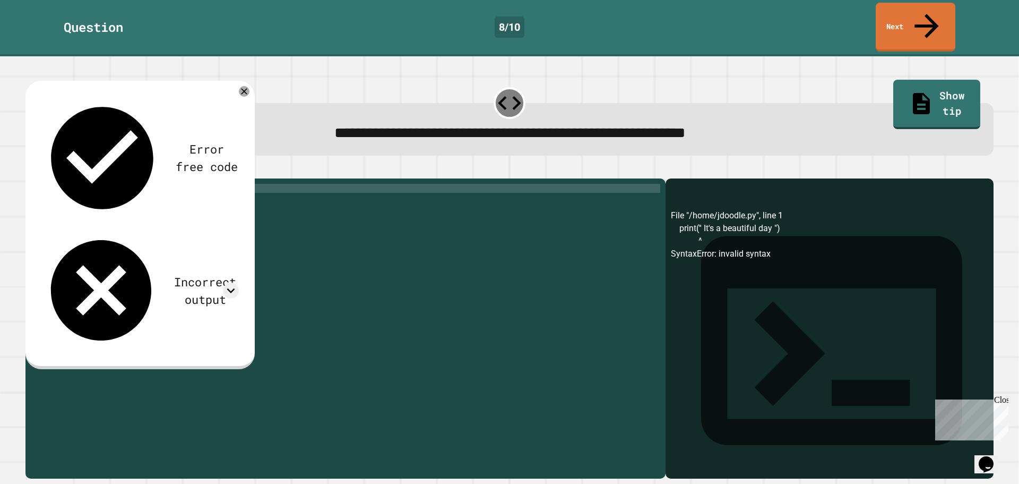
scroll to position [0, 2]
click at [163, 184] on div "print ( " It's a beautiful day " )" at bounding box center [353, 328] width 613 height 289
type textarea "**********"
click at [31, 170] on icon "button" at bounding box center [31, 170] width 0 height 0
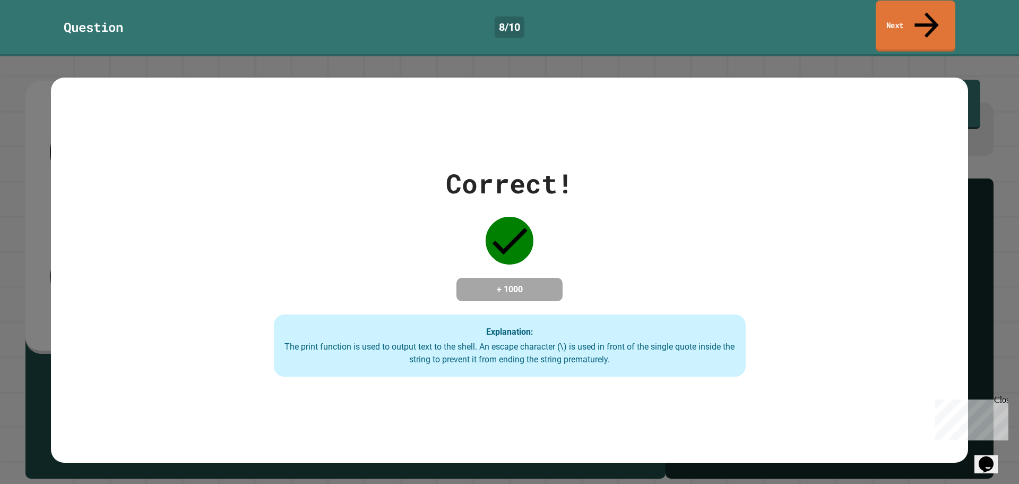
click at [893, 7] on link "Next" at bounding box center [916, 26] width 80 height 51
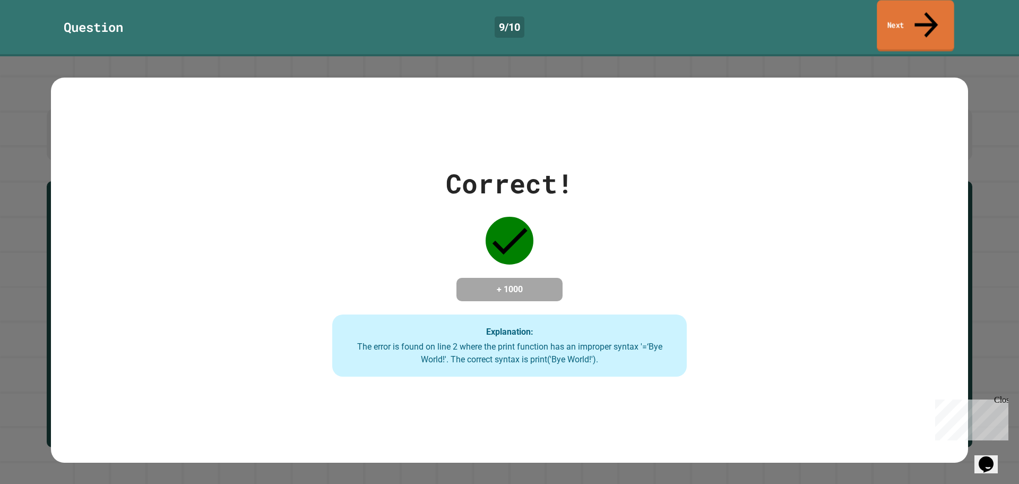
click at [937, 19] on link "Next" at bounding box center [915, 25] width 77 height 51
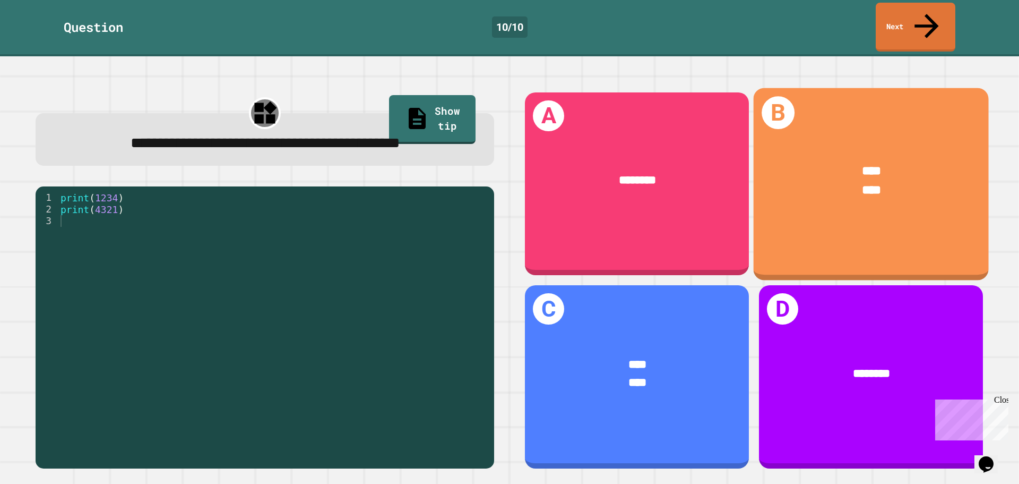
click at [858, 211] on div "B **** ****" at bounding box center [871, 184] width 235 height 192
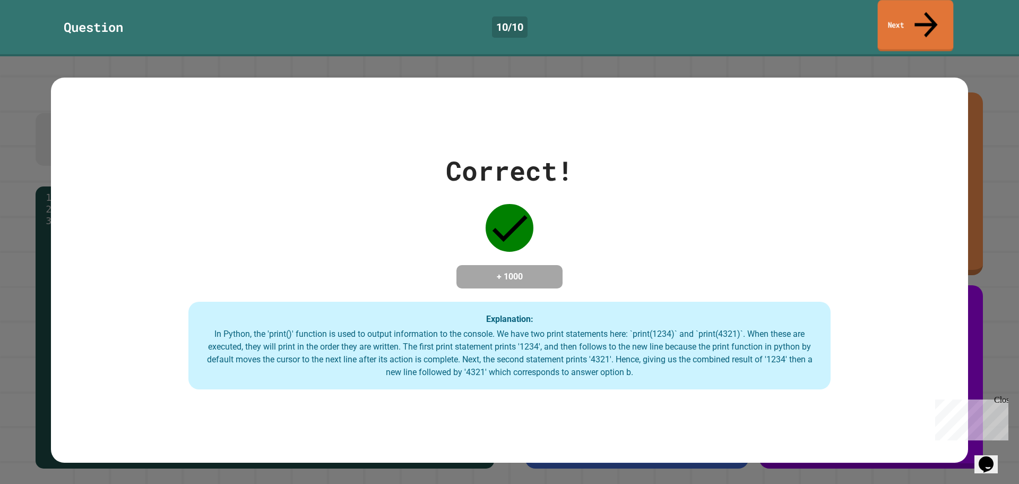
click at [903, 11] on link "Next" at bounding box center [916, 25] width 76 height 51
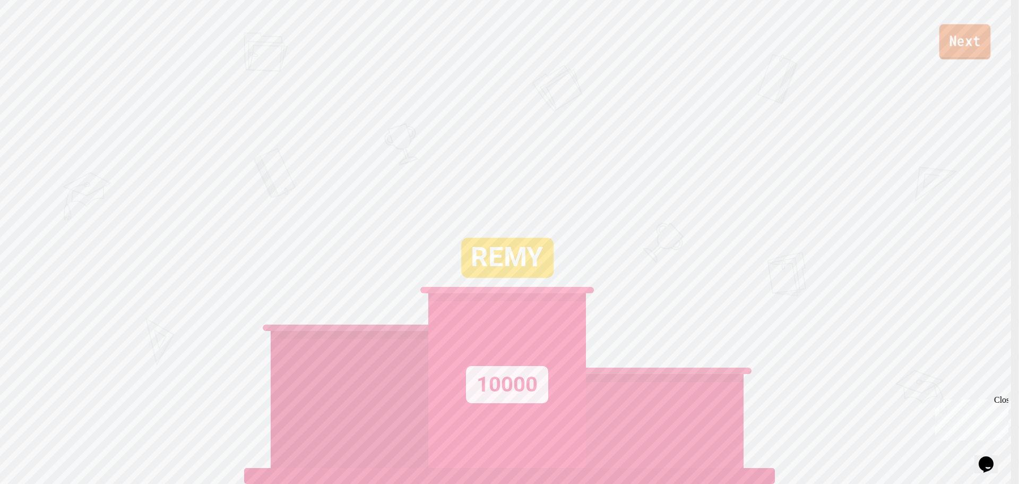
click at [952, 46] on link "Next" at bounding box center [965, 41] width 51 height 35
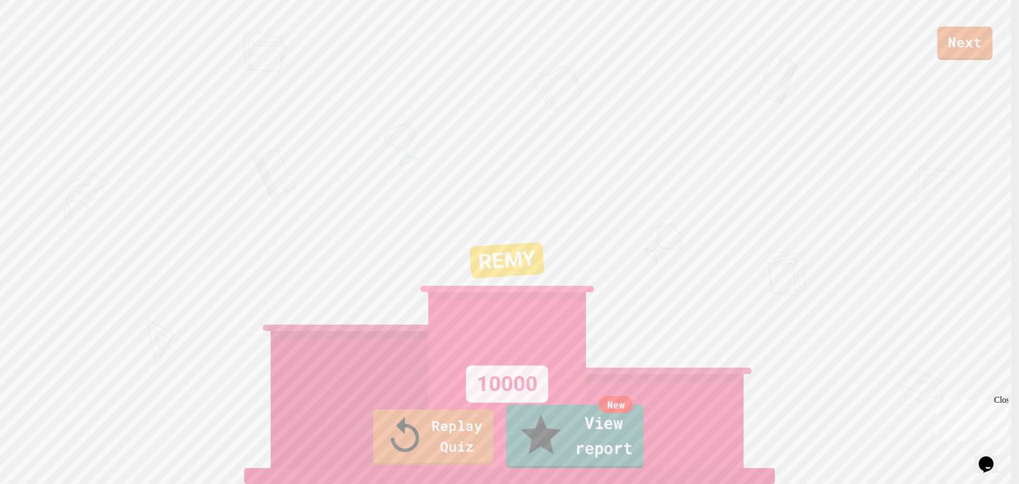
click at [593, 449] on link "New View report" at bounding box center [574, 436] width 137 height 64
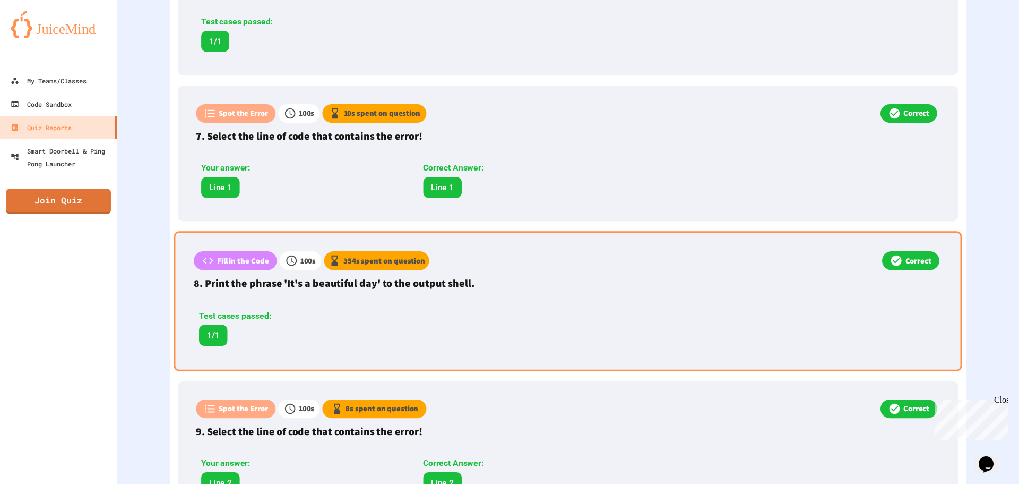
scroll to position [1131, 0]
